Goal: Complete application form: Complete application form

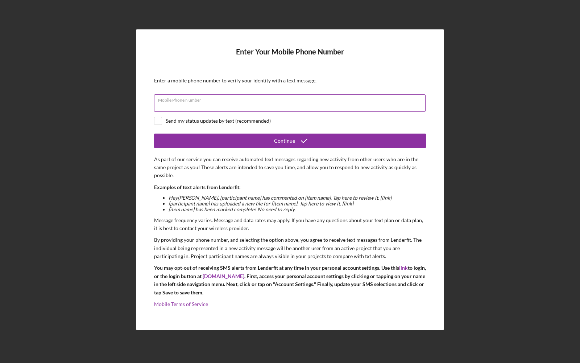
click at [211, 104] on input "Mobile Phone Number" at bounding box center [290, 102] width 272 height 17
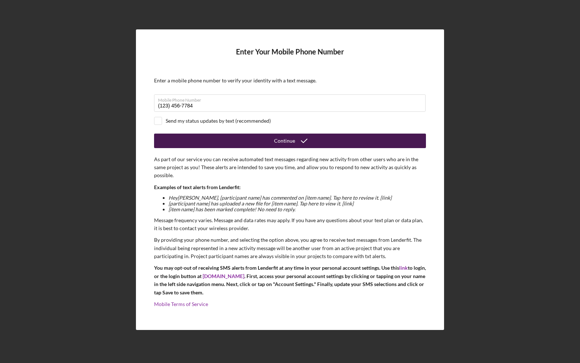
click at [202, 140] on button "Continue" at bounding box center [290, 140] width 272 height 15
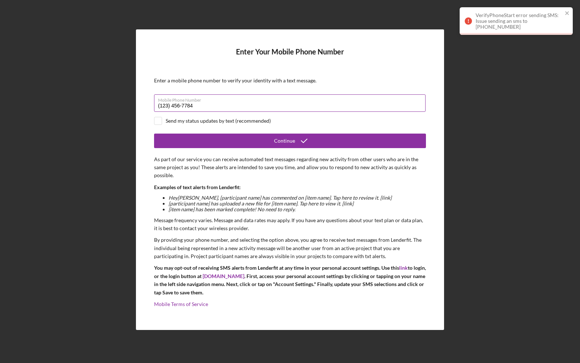
click at [168, 104] on input "(123) 456-7784" at bounding box center [290, 102] width 272 height 17
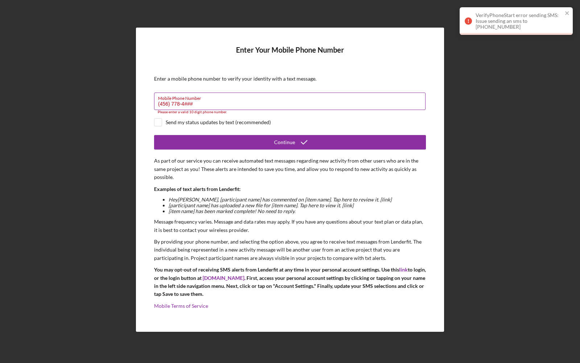
click at [169, 104] on input "(456) 778-4###" at bounding box center [290, 100] width 272 height 17
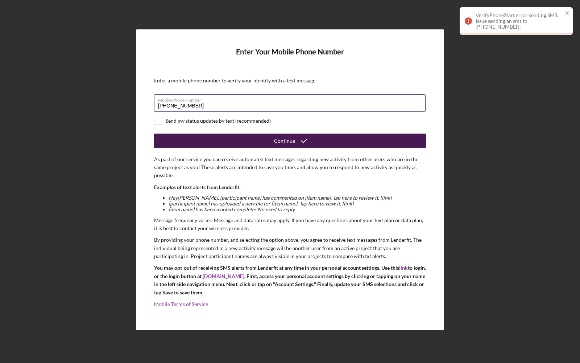
type input "[PHONE_NUMBER]"
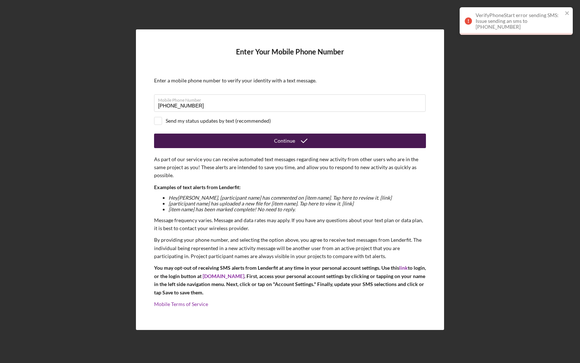
click at [189, 140] on button "Continue" at bounding box center [290, 140] width 272 height 15
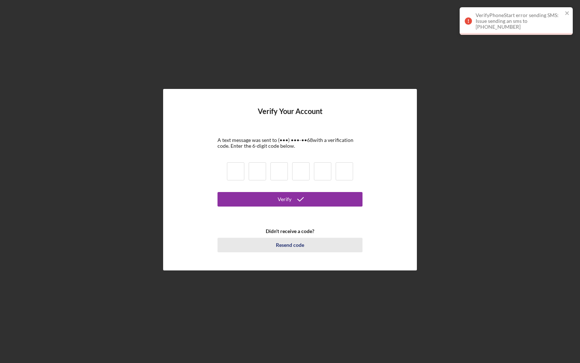
click at [283, 243] on div "Resend code" at bounding box center [290, 244] width 28 height 15
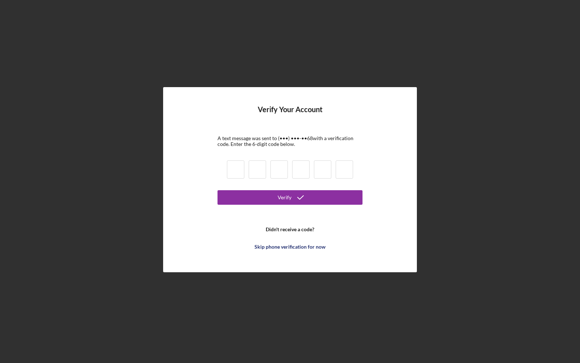
click at [283, 243] on div "Skip phone verification for now" at bounding box center [290, 246] width 71 height 15
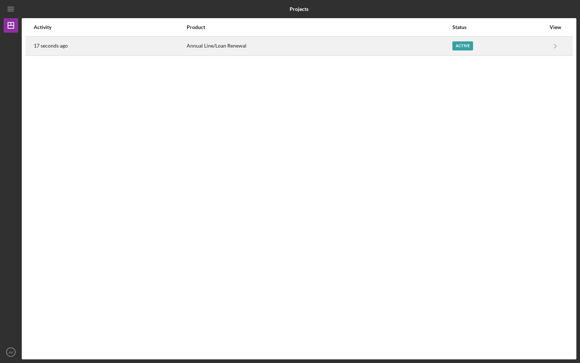
click at [216, 42] on div "Annual Line/Loan Renewal" at bounding box center [319, 46] width 265 height 18
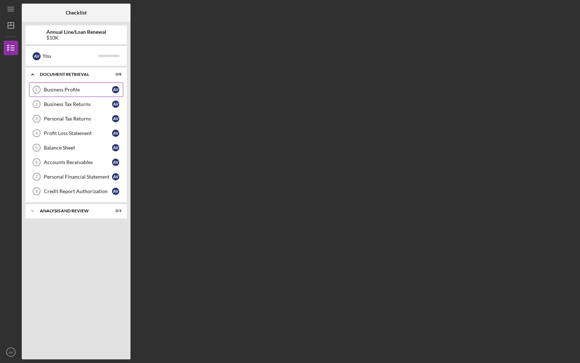
click at [51, 89] on div "Business Profile" at bounding box center [78, 90] width 68 height 6
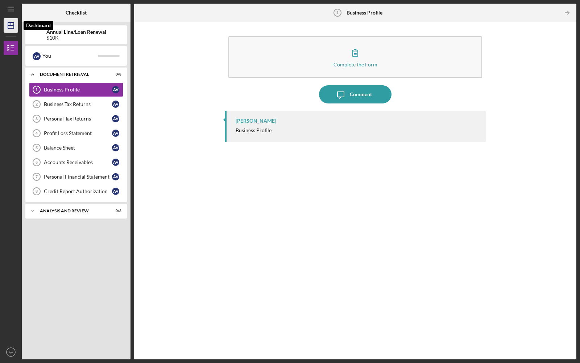
click at [12, 28] on icon "Icon/Dashboard" at bounding box center [11, 25] width 18 height 18
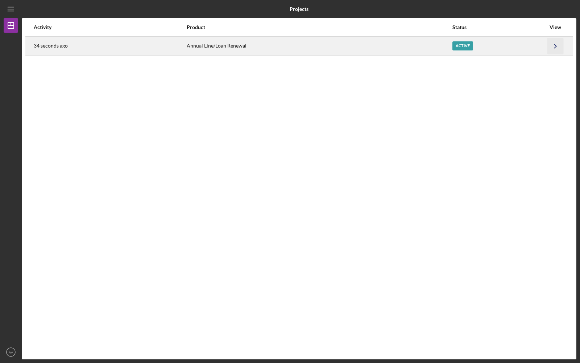
click at [556, 45] on icon "Icon/Navigate" at bounding box center [555, 46] width 16 height 16
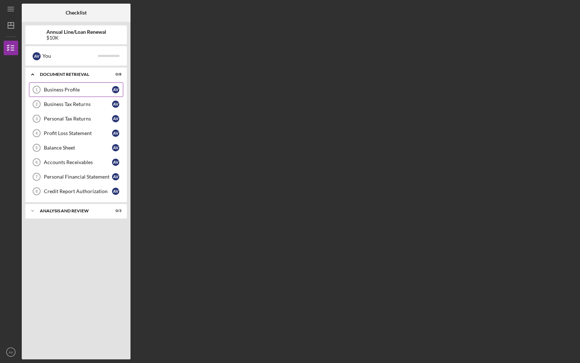
click at [79, 87] on div "Business Profile" at bounding box center [78, 90] width 68 height 6
